Goal: Check status: Check status

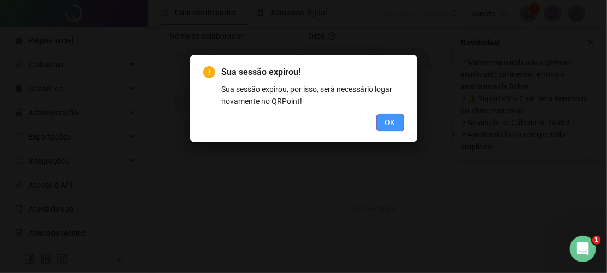
click at [397, 122] on button "OK" at bounding box center [390, 122] width 28 height 17
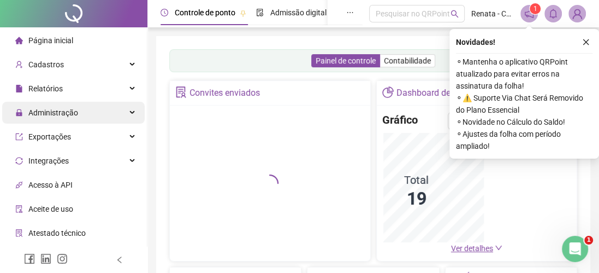
click at [83, 114] on div "Administração" at bounding box center [73, 113] width 143 height 22
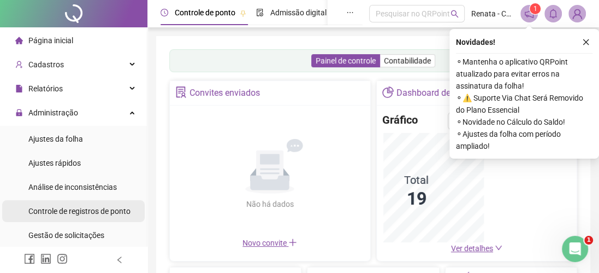
click at [93, 209] on span "Controle de registros de ponto" at bounding box center [79, 211] width 102 height 9
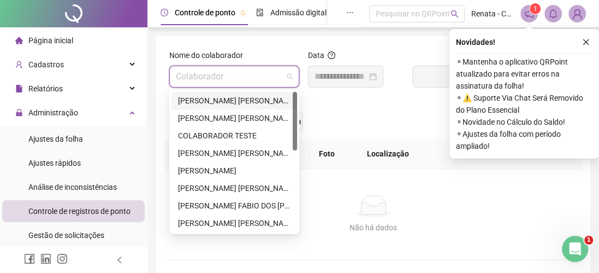
click at [237, 72] on input "search" at bounding box center [229, 76] width 107 height 21
click at [228, 171] on div "DAVID SOUZA DE MELO" at bounding box center [234, 170] width 113 height 12
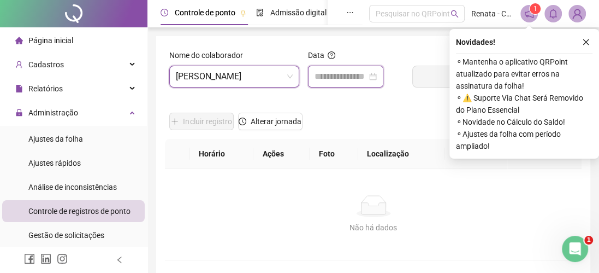
click at [350, 71] on input at bounding box center [341, 76] width 52 height 13
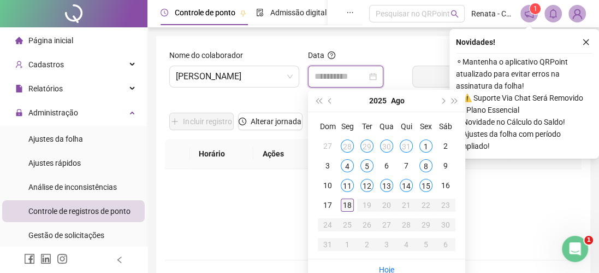
type input "**********"
click at [345, 205] on div "18" at bounding box center [347, 204] width 13 height 13
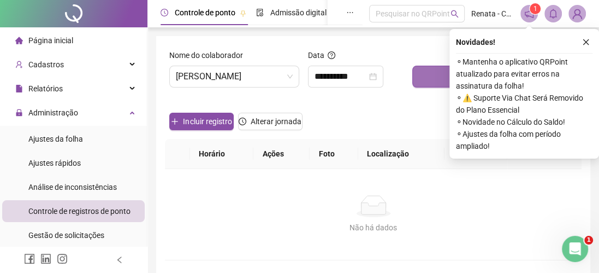
click at [431, 74] on button "Buscar registros" at bounding box center [495, 77] width 165 height 22
click at [586, 42] on icon "close" at bounding box center [587, 42] width 6 height 6
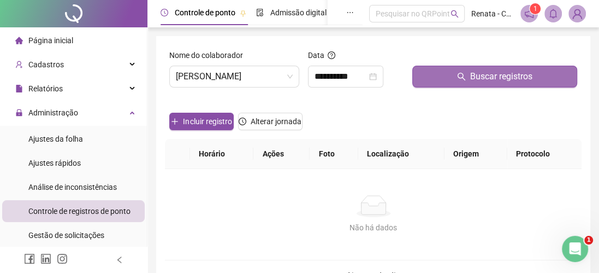
click at [476, 78] on span "Buscar registros" at bounding box center [501, 76] width 62 height 13
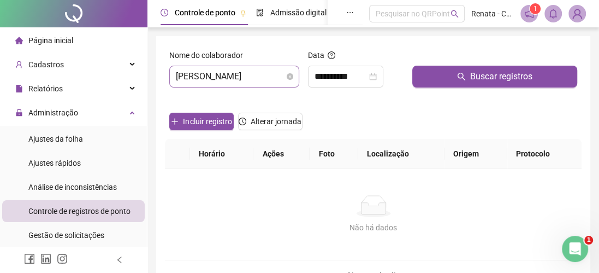
click at [277, 72] on span "DAVID SOUZA DE MELO" at bounding box center [234, 76] width 117 height 21
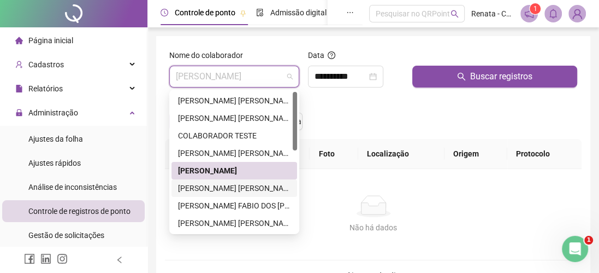
click at [229, 188] on div "GABRIEL SANTANA SAMPAIO" at bounding box center [234, 188] width 113 height 12
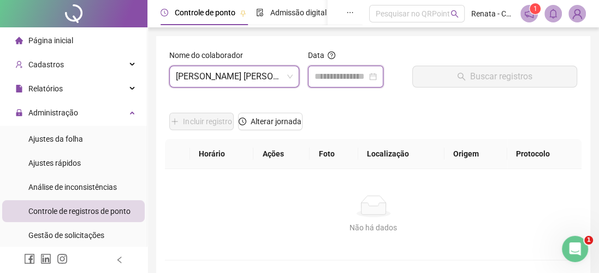
click at [347, 75] on input at bounding box center [341, 76] width 52 height 13
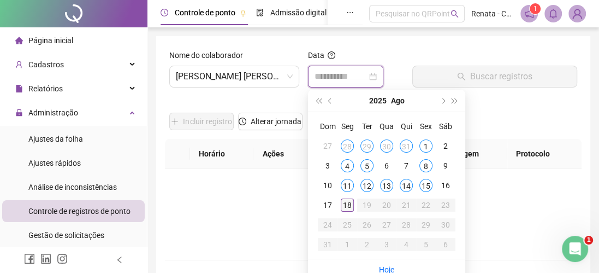
type input "**********"
click at [345, 203] on div "18" at bounding box center [347, 204] width 13 height 13
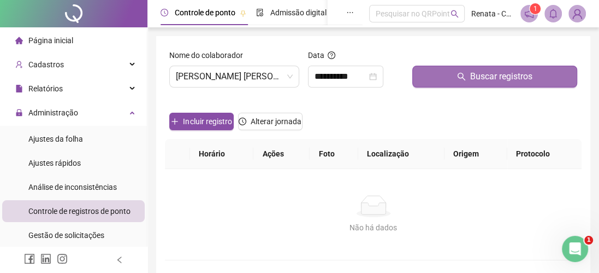
click at [461, 73] on icon "search" at bounding box center [461, 76] width 9 height 9
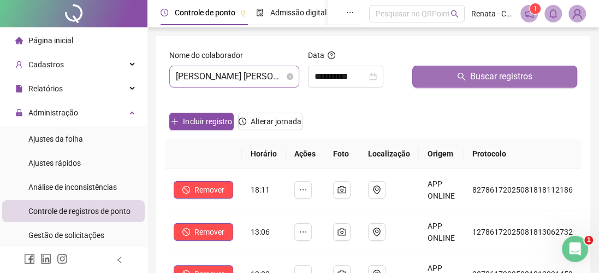
click at [235, 78] on span "GABRIEL SANTANA SAMPAIO" at bounding box center [234, 76] width 117 height 21
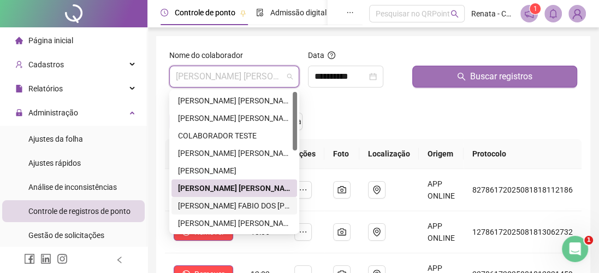
click at [225, 205] on div "JOÃO FABIO DOS SANTOS" at bounding box center [234, 205] width 113 height 12
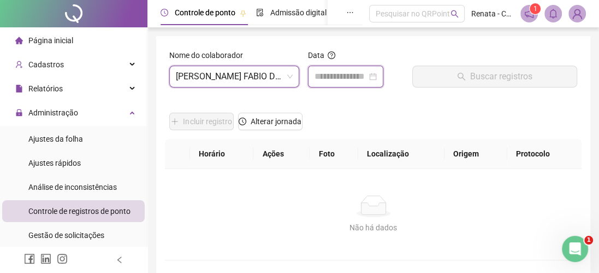
click at [341, 76] on input at bounding box center [341, 76] width 52 height 13
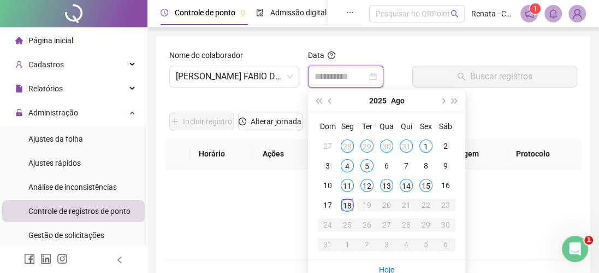
type input "**********"
click at [348, 203] on div "18" at bounding box center [347, 204] width 13 height 13
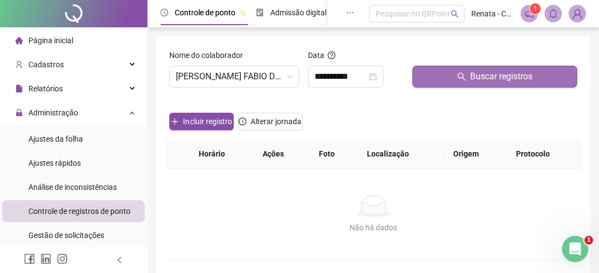
click at [451, 75] on button "Buscar registros" at bounding box center [495, 77] width 165 height 22
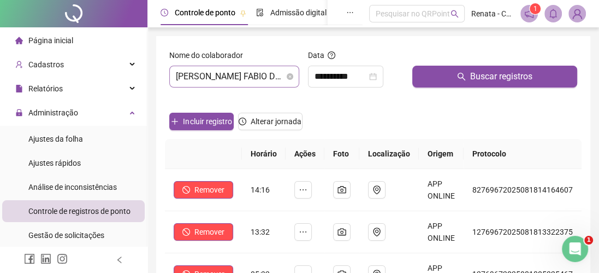
click at [211, 77] on span "JOÃO FABIO DOS SANTOS" at bounding box center [234, 76] width 117 height 21
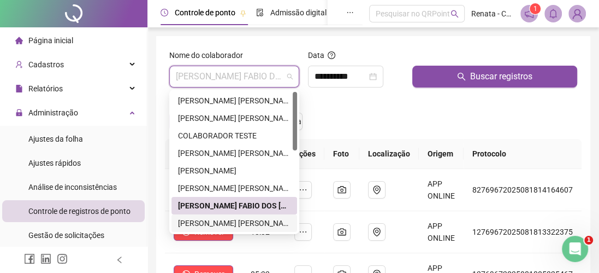
click at [221, 220] on div "JOÃO PAULO ALMEIDA SANTANA" at bounding box center [234, 223] width 113 height 12
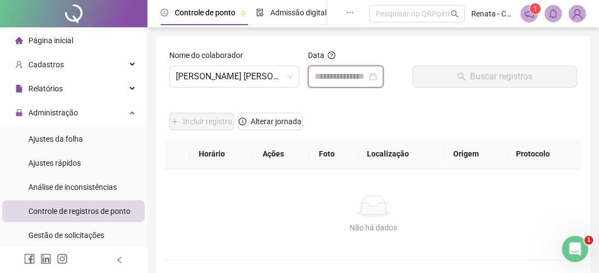
click at [344, 74] on input at bounding box center [341, 76] width 52 height 13
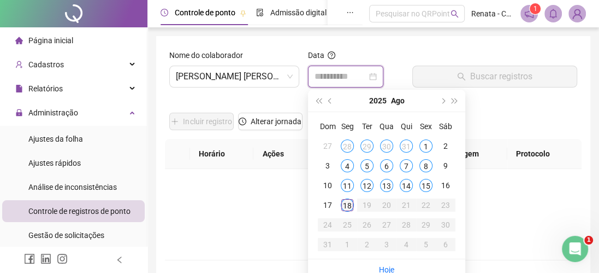
type input "**********"
click at [346, 205] on div "18" at bounding box center [347, 204] width 13 height 13
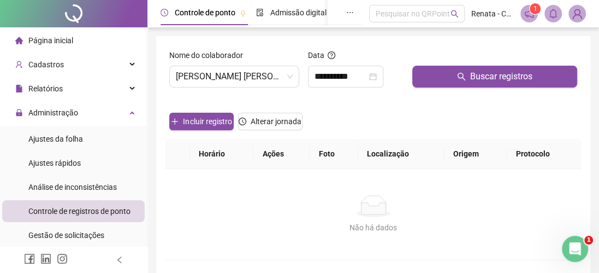
click at [464, 74] on icon "search" at bounding box center [461, 76] width 9 height 9
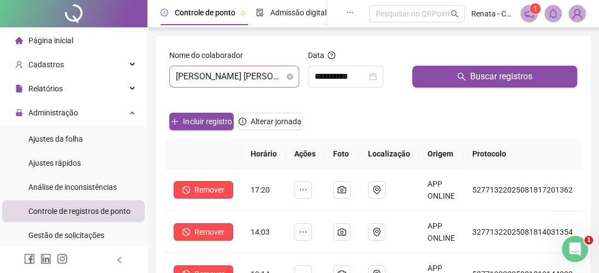
click at [231, 76] on span "JOÃO PAULO ALMEIDA SANTANA" at bounding box center [234, 76] width 117 height 21
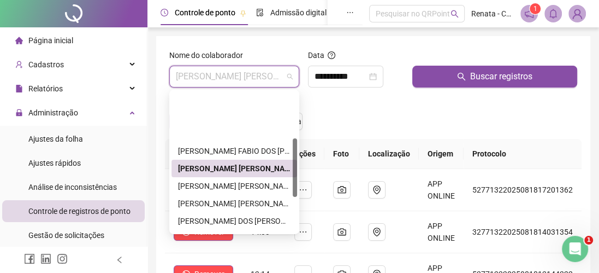
scroll to position [109, 0]
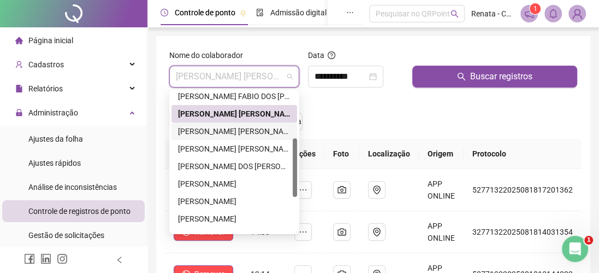
click at [227, 129] on div "JOÃO PAULO AZEREDO" at bounding box center [234, 131] width 113 height 12
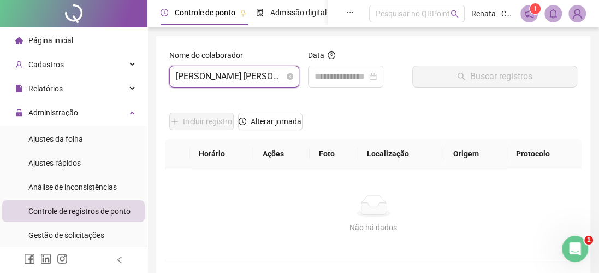
click at [250, 78] on span "JOÃO PAULO AZEREDO" at bounding box center [234, 76] width 117 height 21
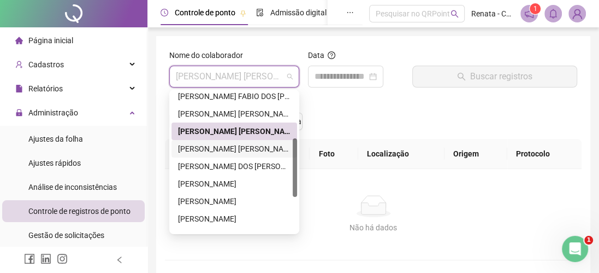
click at [230, 150] on div "JULIANA DA SILVA SIQUEIRA" at bounding box center [234, 149] width 113 height 12
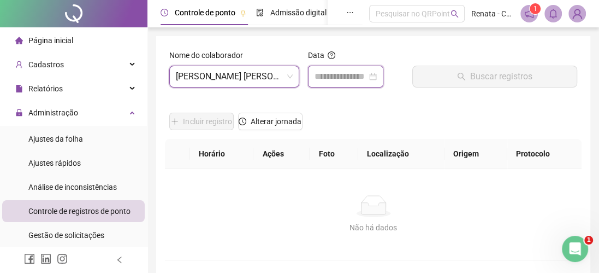
click at [336, 76] on input at bounding box center [341, 76] width 52 height 13
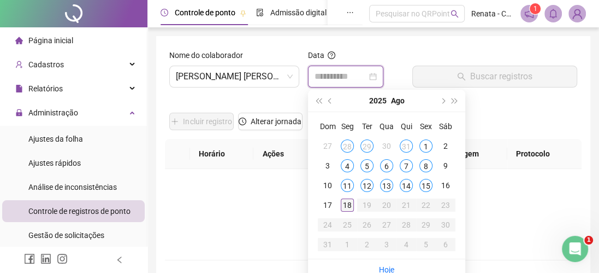
type input "**********"
click at [344, 203] on div "18" at bounding box center [347, 204] width 13 height 13
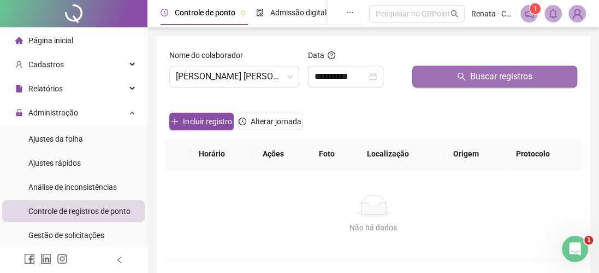
click at [475, 72] on span "Buscar registros" at bounding box center [501, 76] width 62 height 13
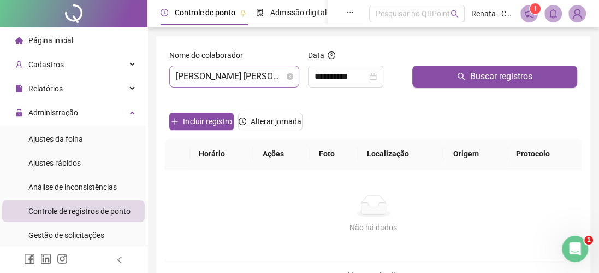
click at [203, 77] on span "JULIANA DA SILVA SIQUEIRA" at bounding box center [234, 76] width 117 height 21
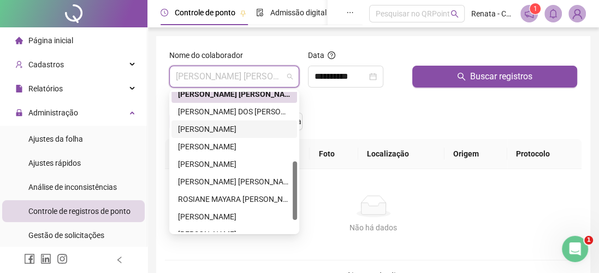
scroll to position [192, 0]
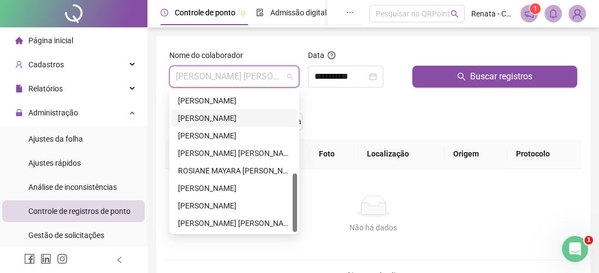
click at [215, 119] on div "NICOLAS PINHEIRO" at bounding box center [234, 118] width 113 height 12
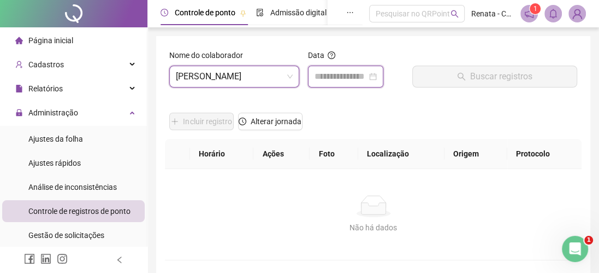
click at [337, 76] on input at bounding box center [341, 76] width 52 height 13
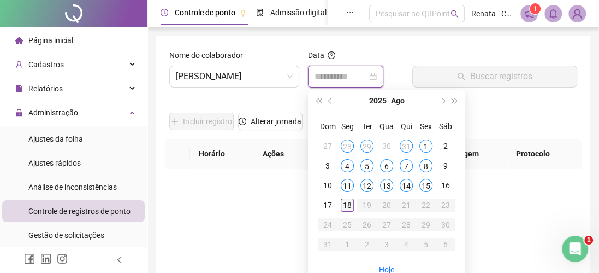
type input "**********"
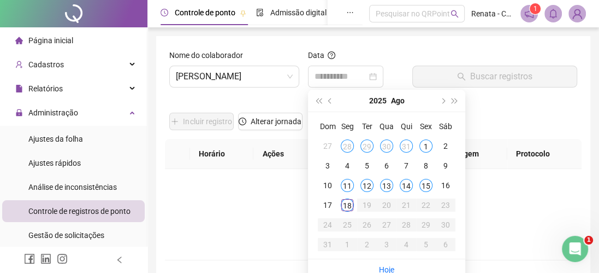
click at [348, 205] on div "18" at bounding box center [347, 204] width 13 height 13
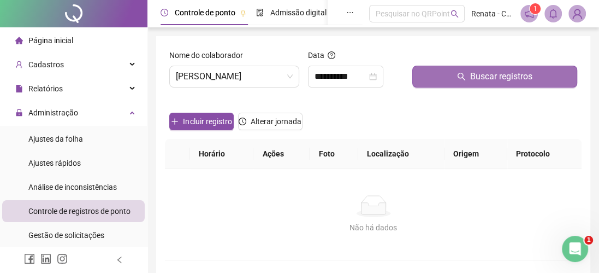
click at [473, 74] on span "Buscar registros" at bounding box center [501, 76] width 62 height 13
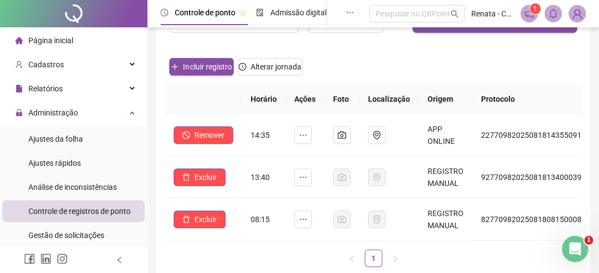
scroll to position [0, 0]
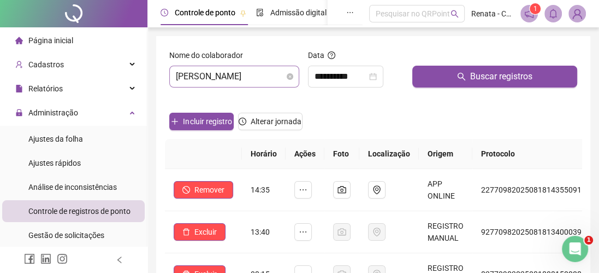
click at [217, 75] on span "NICOLAS PINHEIRO" at bounding box center [234, 76] width 117 height 21
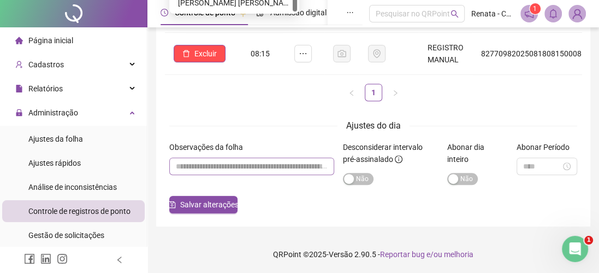
scroll to position [2, 0]
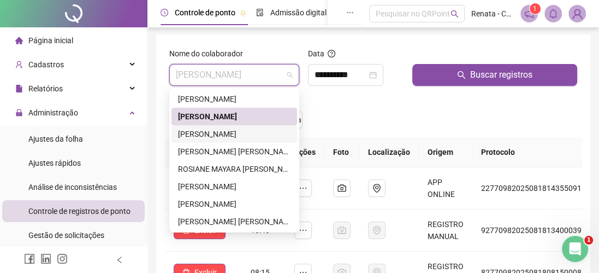
click at [220, 134] on div "PATRICK OLIVEIRA FREITAS" at bounding box center [234, 134] width 113 height 12
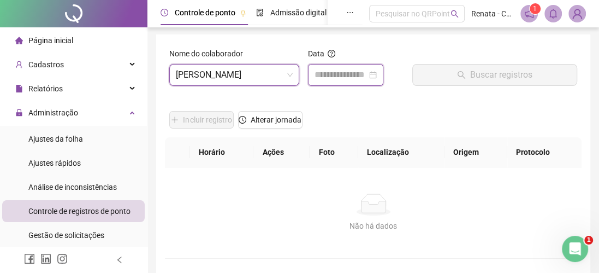
click at [339, 75] on input at bounding box center [341, 74] width 52 height 13
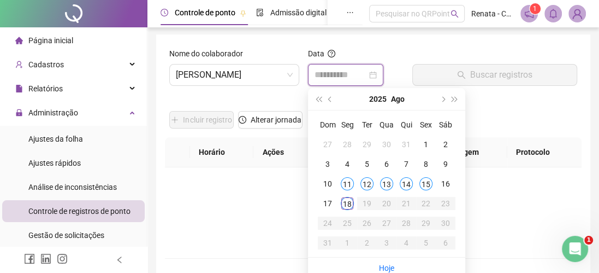
type input "**********"
click at [348, 202] on div "18" at bounding box center [347, 203] width 13 height 13
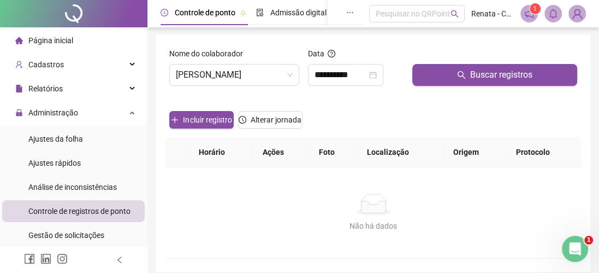
click at [463, 72] on icon "search" at bounding box center [461, 74] width 9 height 9
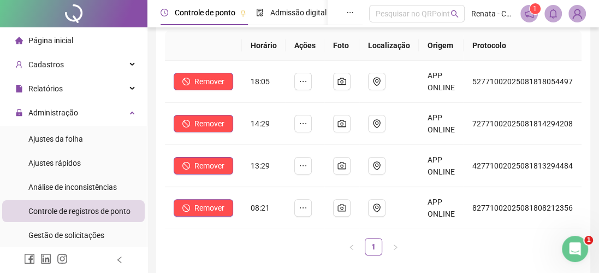
scroll to position [111, 0]
